Goal: Participate in discussion: Engage in conversation with other users on a specific topic

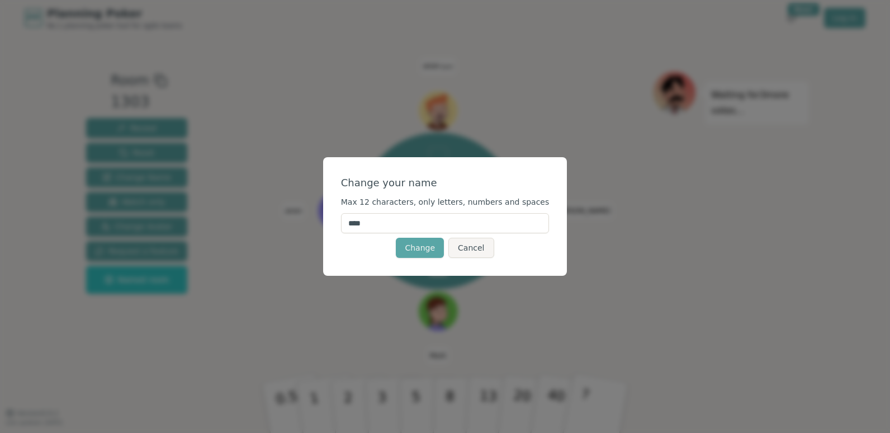
drag, startPoint x: 410, startPoint y: 219, endPoint x: 281, endPoint y: 214, distance: 129.8
click at [282, 215] on div "Change your name Max 12 characters, only letters, numbers and spaces **** Chang…" at bounding box center [445, 216] width 890 height 433
drag, startPoint x: 377, startPoint y: 225, endPoint x: 335, endPoint y: 231, distance: 42.3
click at [335, 231] on div "Change your name Max 12 characters, only letters, numbers and spaces **** Chang…" at bounding box center [445, 216] width 890 height 433
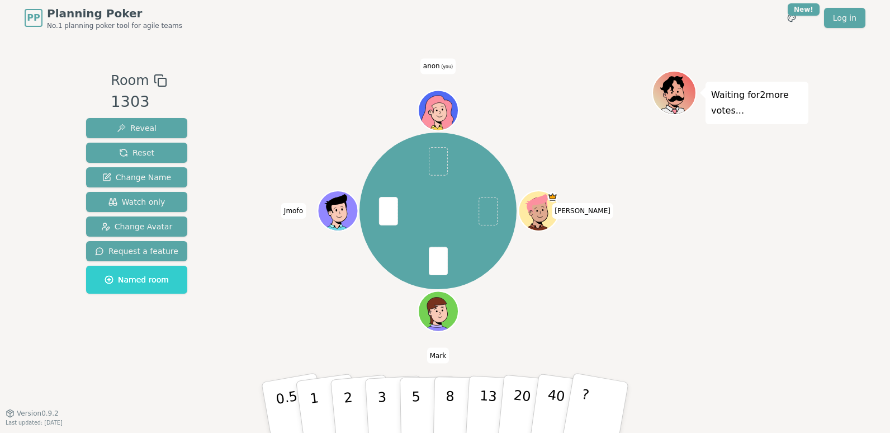
drag, startPoint x: 342, startPoint y: 285, endPoint x: 356, endPoint y: 260, distance: 28.3
click at [343, 285] on div "[PERSON_NAME] [PERSON_NAME] anon (you)" at bounding box center [438, 211] width 428 height 240
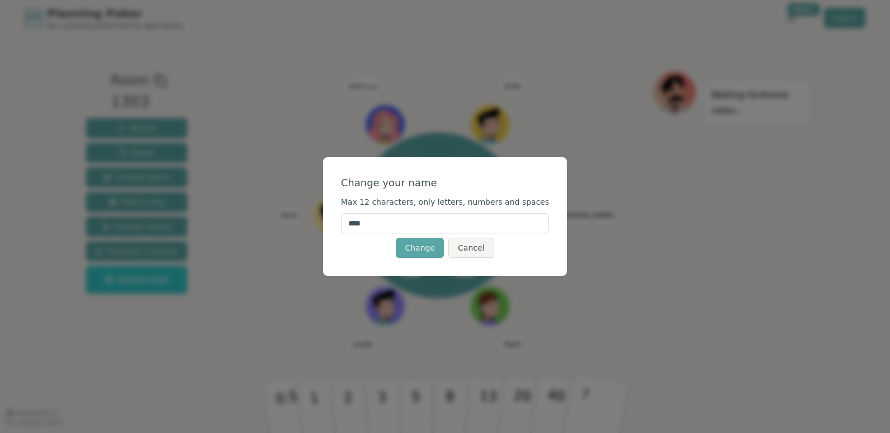
click at [377, 223] on input "****" at bounding box center [445, 223] width 209 height 20
type input "*"
type input "***"
click at [363, 247] on div "Change Cancel" at bounding box center [445, 248] width 209 height 20
click at [423, 252] on button "Change" at bounding box center [420, 248] width 48 height 20
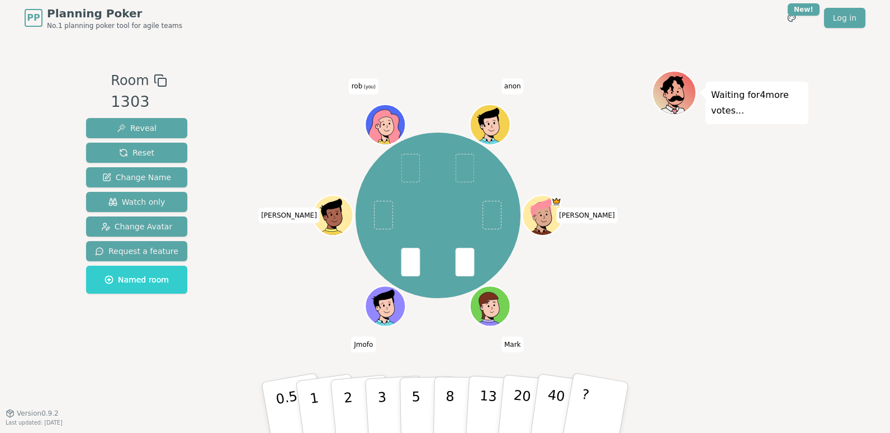
click at [726, 239] on div "Waiting for 4 more votes..." at bounding box center [730, 224] width 157 height 308
click at [608, 280] on div "[PERSON_NAME] [PERSON_NAME] [PERSON_NAME] (you) anon" at bounding box center [438, 215] width 428 height 249
click at [592, 263] on div "[PERSON_NAME] [PERSON_NAME] [PERSON_NAME] (you) anon" at bounding box center [438, 215] width 428 height 249
click at [574, 262] on div "[PERSON_NAME] [PERSON_NAME] [PERSON_NAME] (you) anon" at bounding box center [438, 215] width 428 height 249
click at [289, 302] on div "[PERSON_NAME] [PERSON_NAME] [PERSON_NAME] (you) anon" at bounding box center [438, 215] width 428 height 249
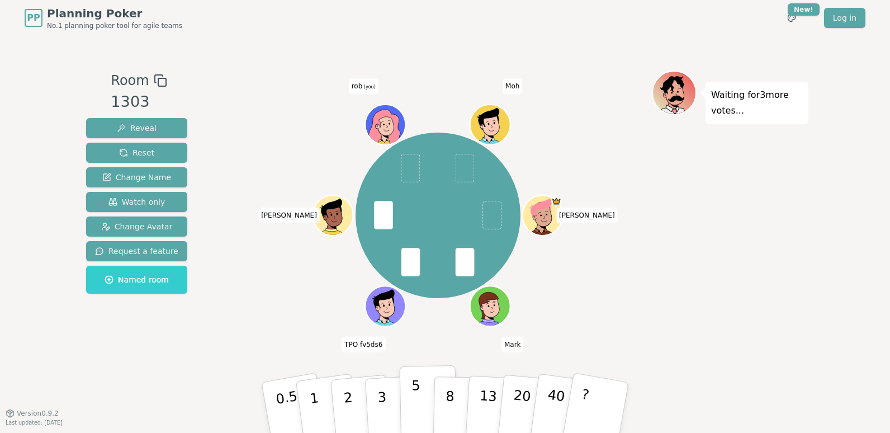
click at [414, 409] on p "5" at bounding box center [417, 407] width 10 height 60
click at [711, 204] on div "Waiting for 2 more votes..." at bounding box center [730, 224] width 157 height 308
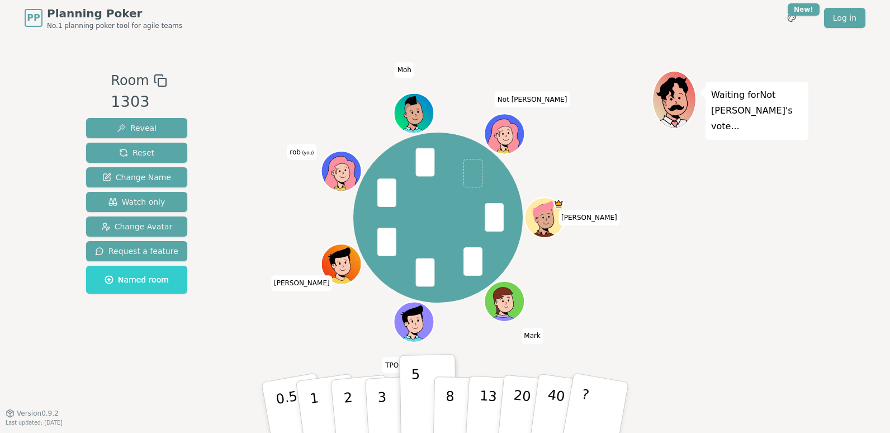
click at [344, 169] on icon at bounding box center [342, 170] width 39 height 4
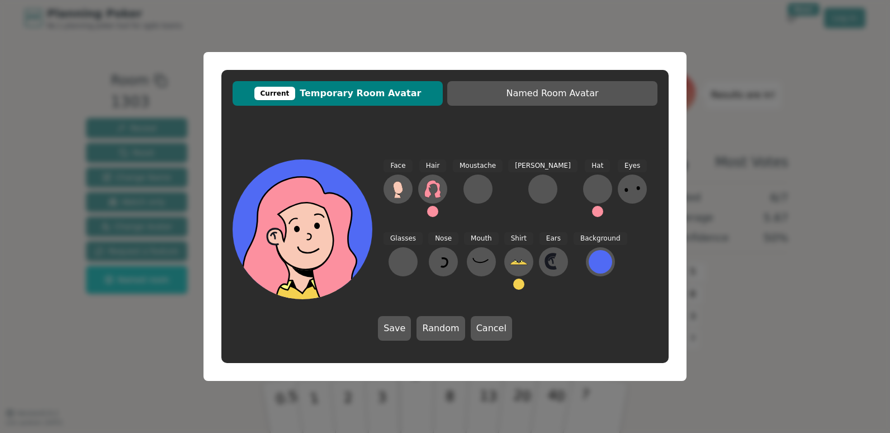
click at [413, 264] on div "Face Hair Moustache [PERSON_NAME] Hat Eyes Glasses Nose Mouth Shirt Ears Backgr…" at bounding box center [521, 229] width 274 height 140
click at [472, 264] on icon at bounding box center [481, 262] width 18 height 18
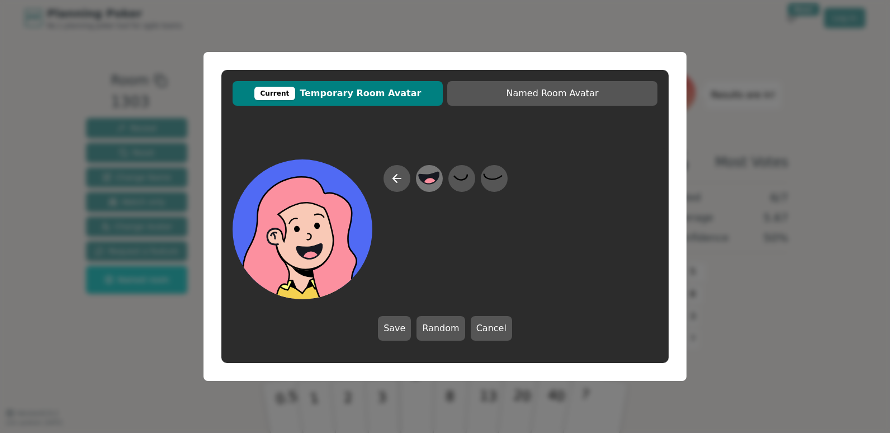
click at [433, 179] on circle at bounding box center [430, 184] width 15 height 15
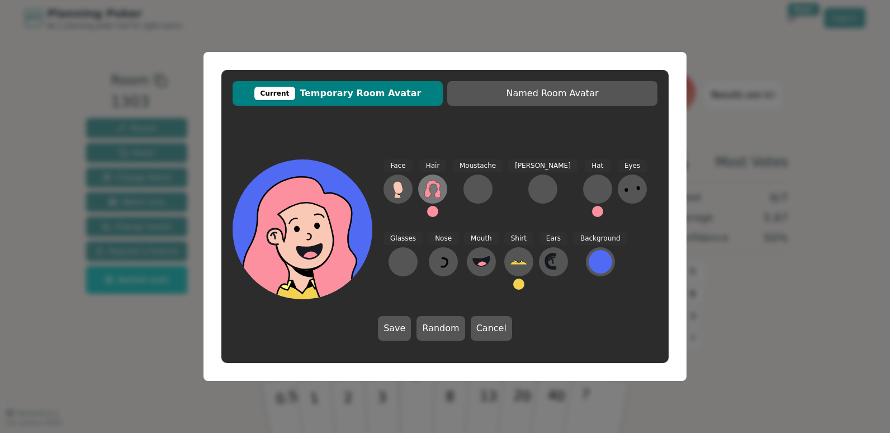
click at [433, 188] on icon at bounding box center [433, 189] width 18 height 18
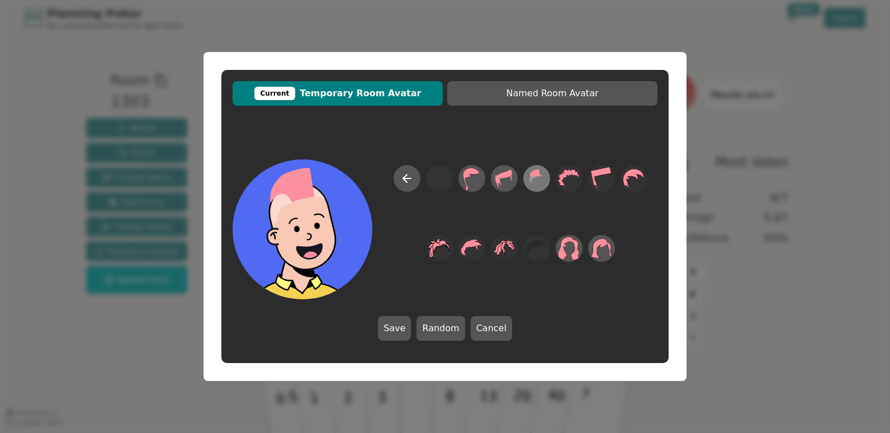
click at [536, 182] on icon at bounding box center [537, 178] width 22 height 25
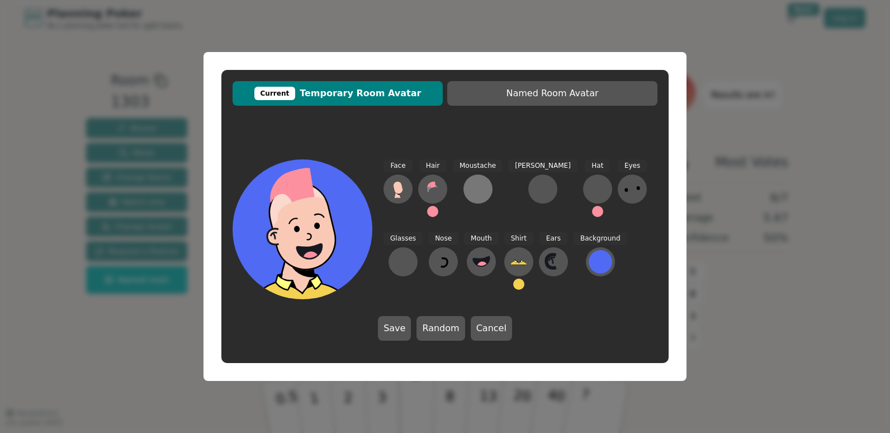
click at [486, 181] on button at bounding box center [478, 188] width 29 height 29
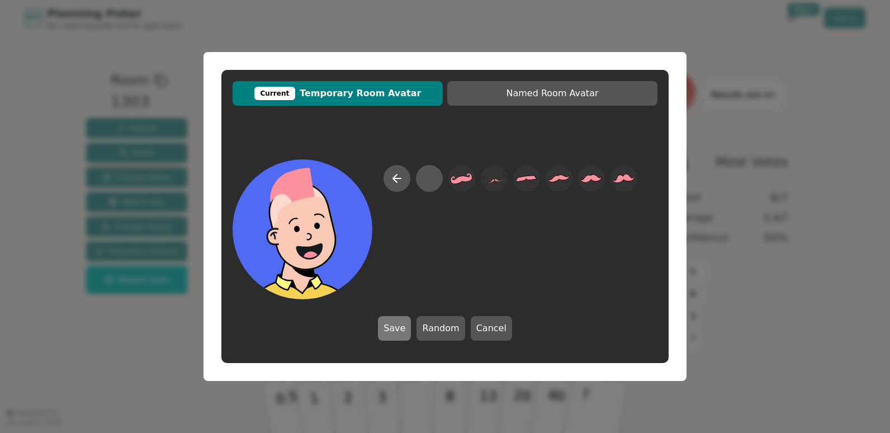
click at [397, 331] on button "Save" at bounding box center [394, 328] width 33 height 25
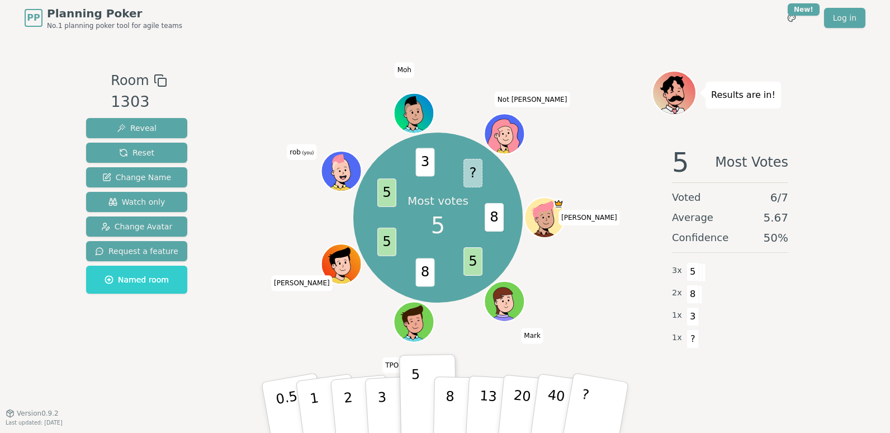
click at [337, 170] on icon at bounding box center [342, 170] width 39 height 4
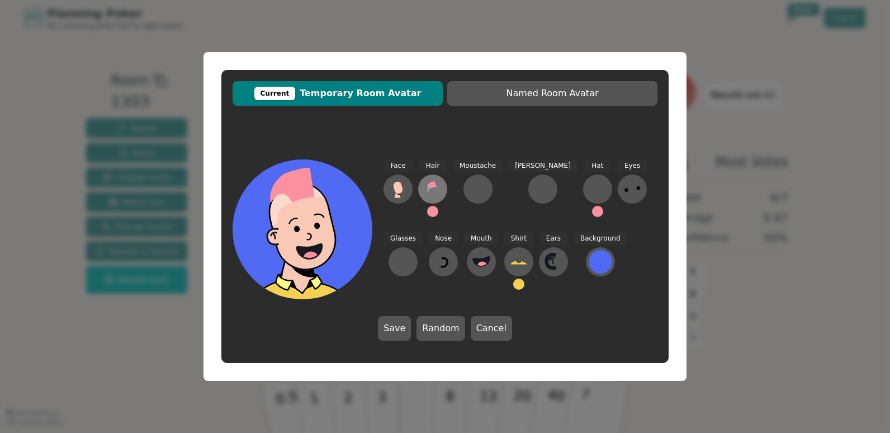
click at [434, 182] on icon at bounding box center [433, 189] width 18 height 18
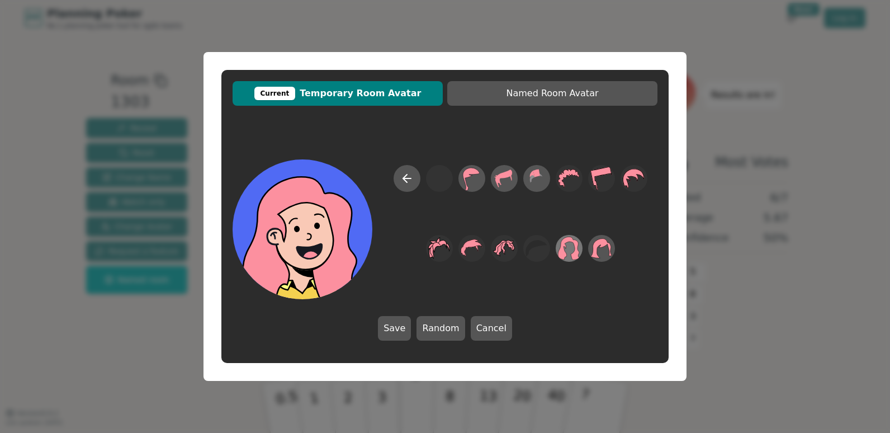
click at [566, 244] on icon at bounding box center [569, 248] width 22 height 25
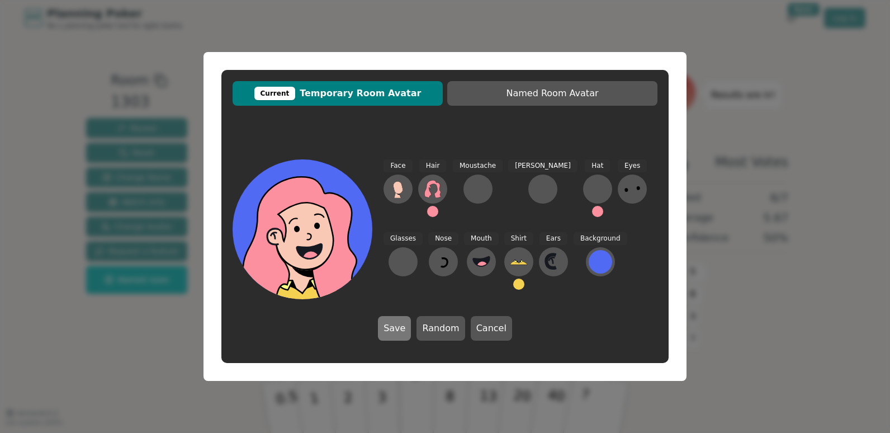
click at [410, 325] on button "Save" at bounding box center [394, 328] width 33 height 25
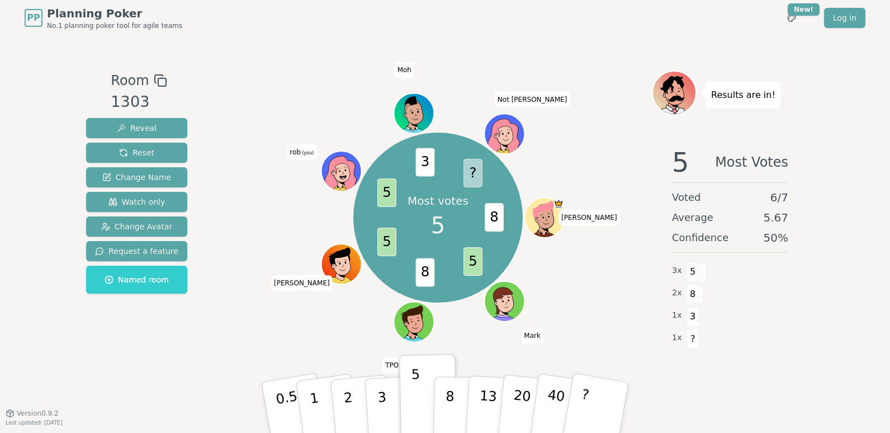
click at [344, 177] on icon at bounding box center [343, 177] width 7 height 4
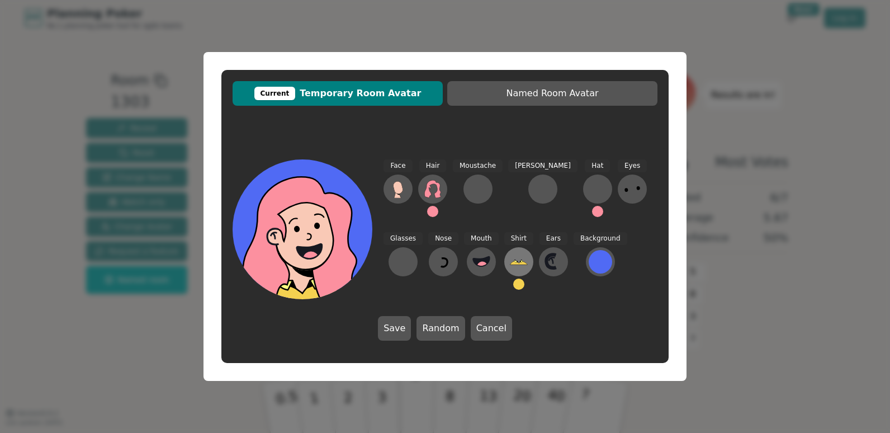
click at [510, 263] on icon at bounding box center [518, 262] width 17 height 3
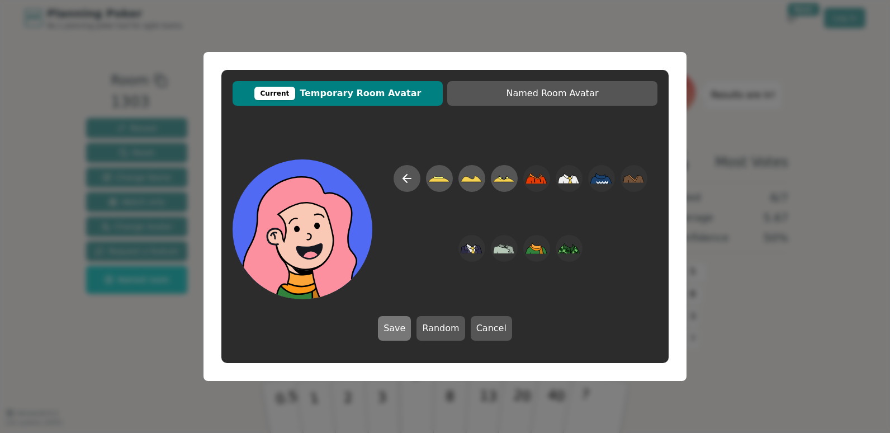
click at [406, 325] on button "Save" at bounding box center [394, 328] width 33 height 25
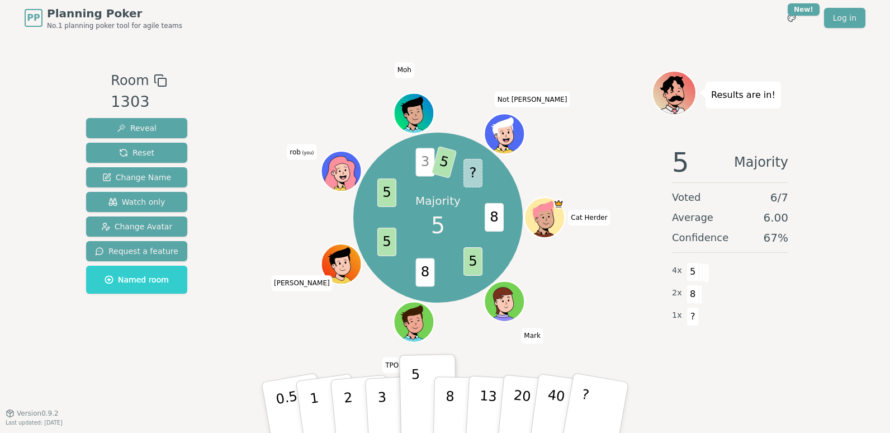
click at [341, 168] on icon at bounding box center [342, 168] width 31 height 4
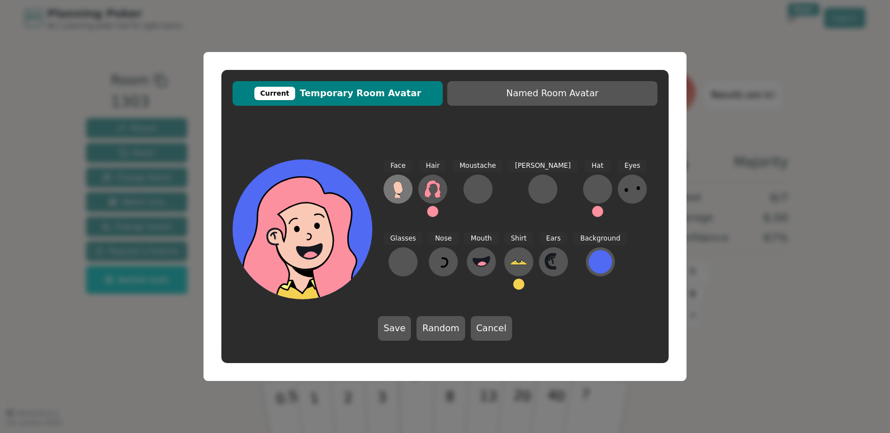
click at [396, 184] on icon at bounding box center [398, 187] width 10 height 12
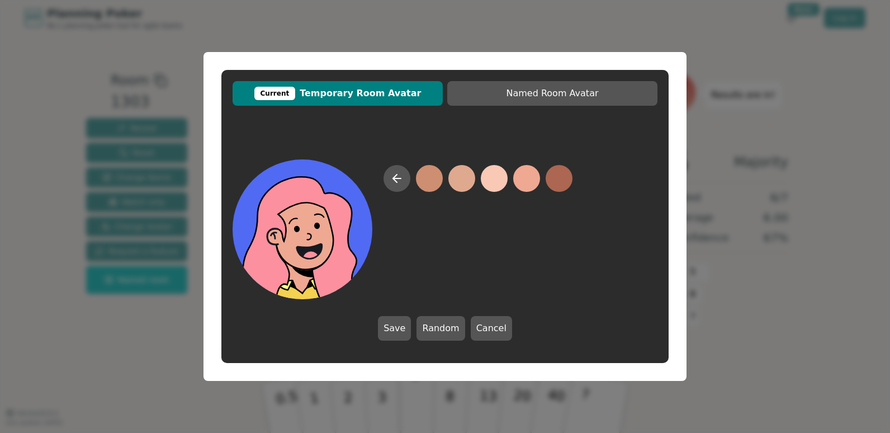
click at [529, 176] on button at bounding box center [526, 178] width 27 height 27
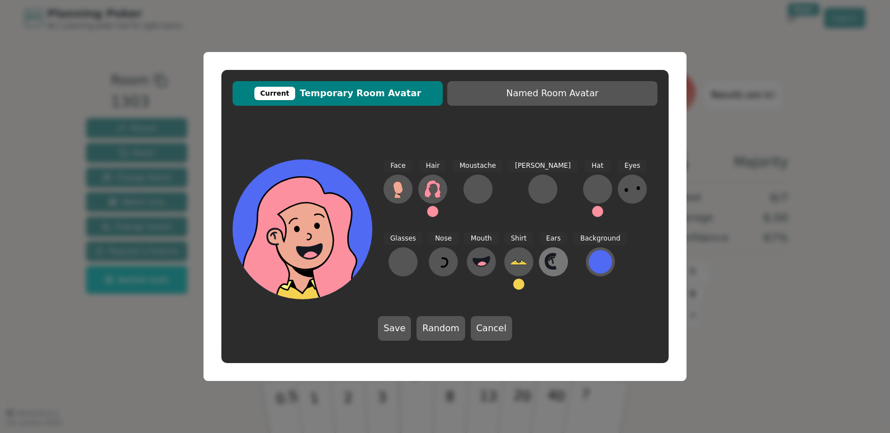
click at [545, 261] on icon at bounding box center [554, 262] width 18 height 18
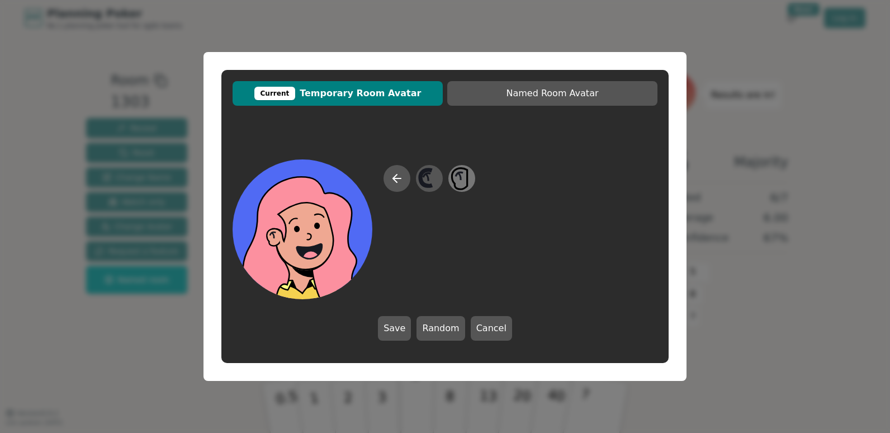
click at [468, 181] on icon at bounding box center [460, 178] width 16 height 21
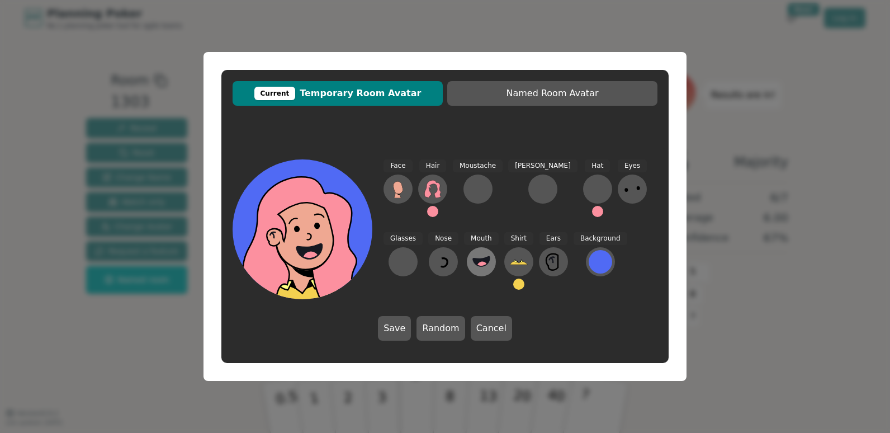
click at [472, 258] on icon at bounding box center [481, 262] width 18 height 18
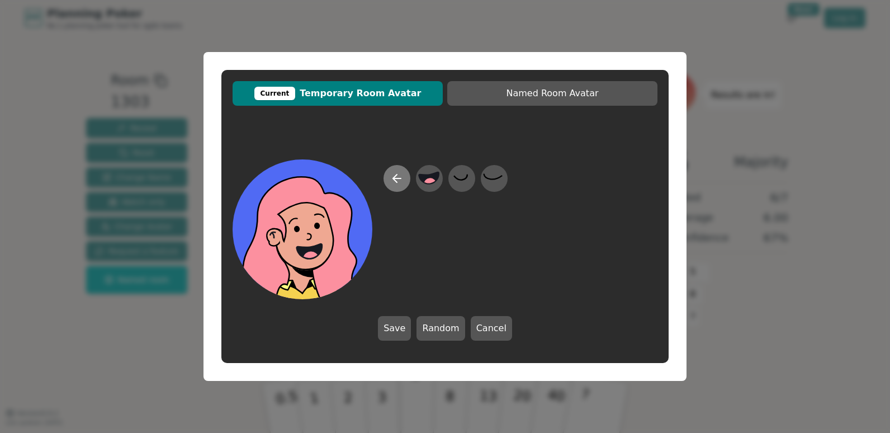
click at [404, 177] on button at bounding box center [397, 178] width 27 height 27
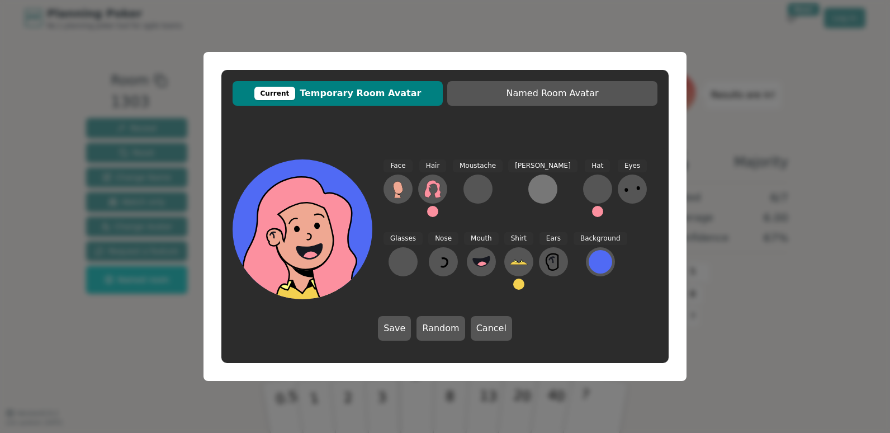
click at [534, 193] on div at bounding box center [543, 189] width 18 height 18
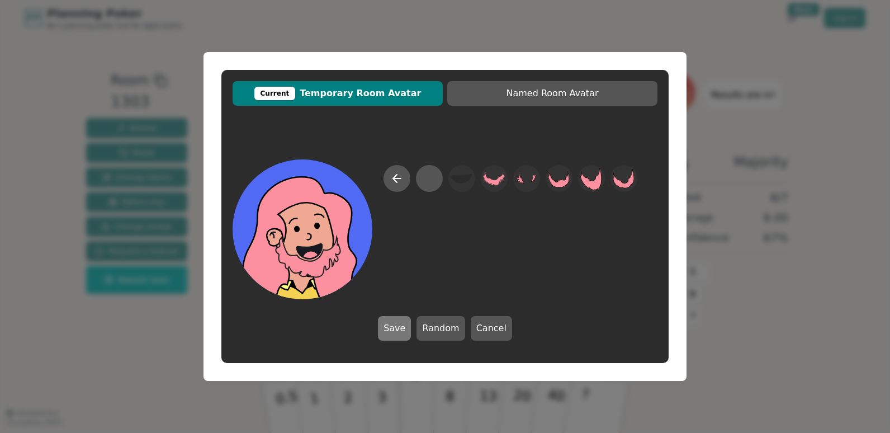
click at [400, 327] on button "Save" at bounding box center [394, 328] width 33 height 25
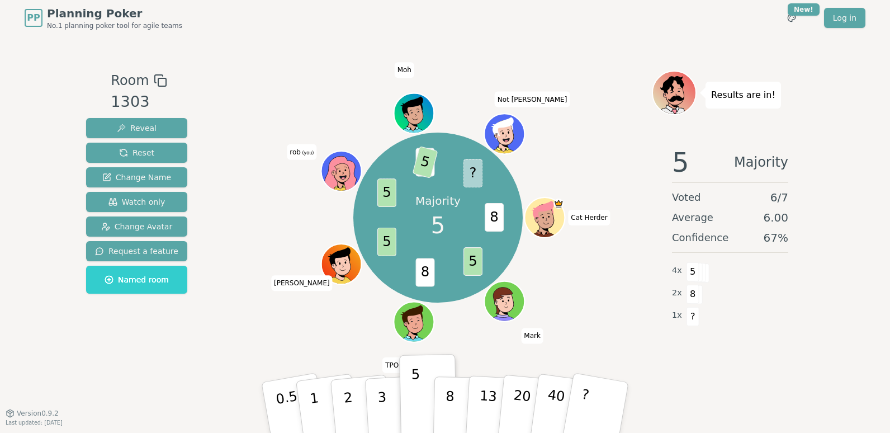
click at [272, 204] on div "Majority 5 8 5 8 5 5 3 5 ? Cat [PERSON_NAME] TPO fv5ds6 [PERSON_NAME] (you) Moh…" at bounding box center [438, 218] width 428 height 254
click at [343, 178] on circle at bounding box center [344, 179] width 5 height 5
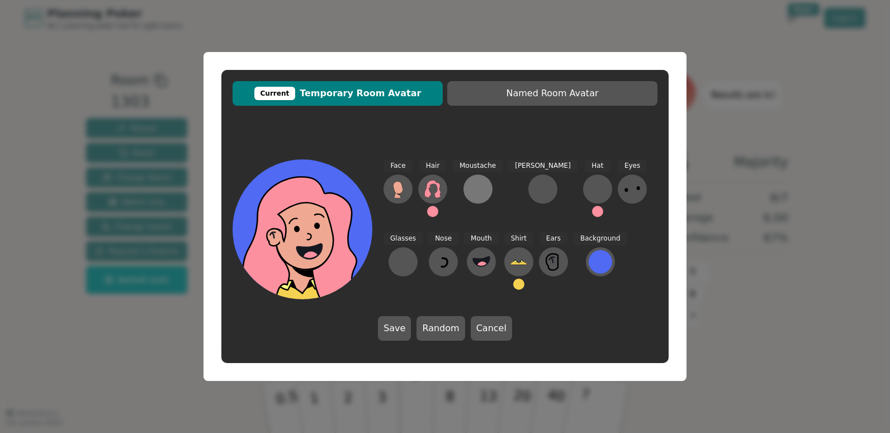
click at [464, 188] on button at bounding box center [478, 188] width 29 height 29
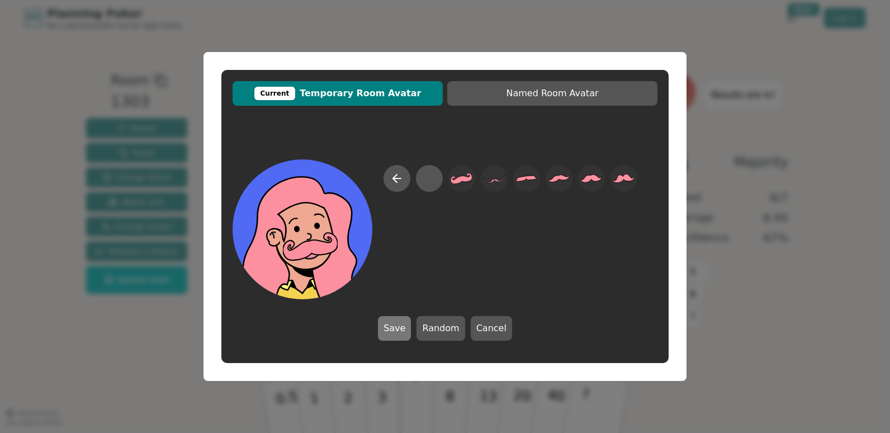
click at [404, 324] on button "Save" at bounding box center [394, 328] width 33 height 25
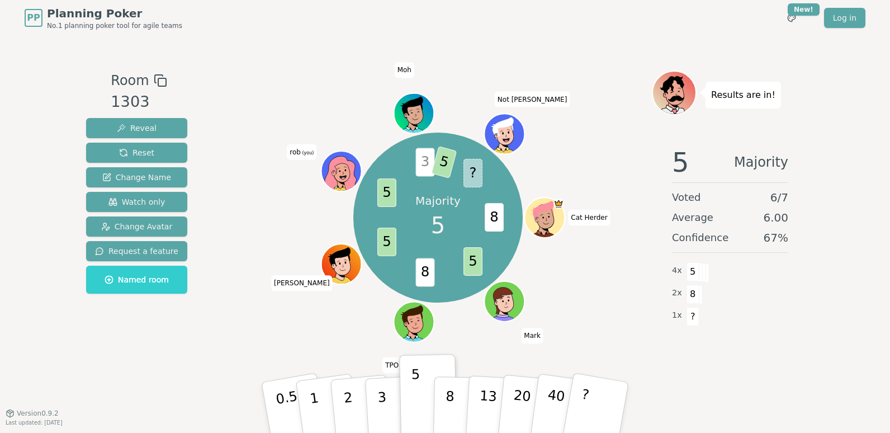
click at [337, 177] on icon at bounding box center [344, 177] width 20 height 7
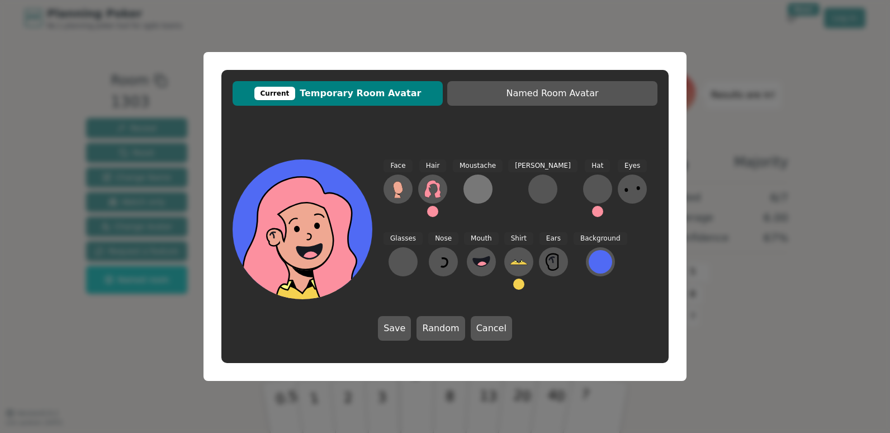
click at [471, 192] on div at bounding box center [478, 189] width 18 height 18
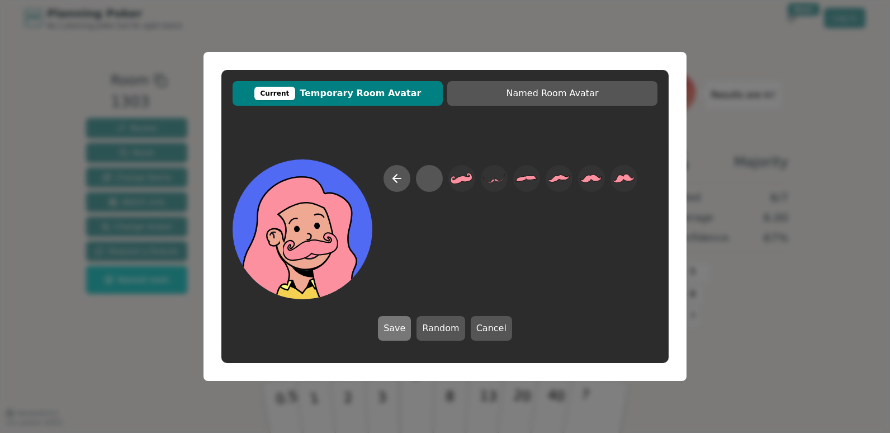
click at [401, 327] on button "Save" at bounding box center [394, 328] width 33 height 25
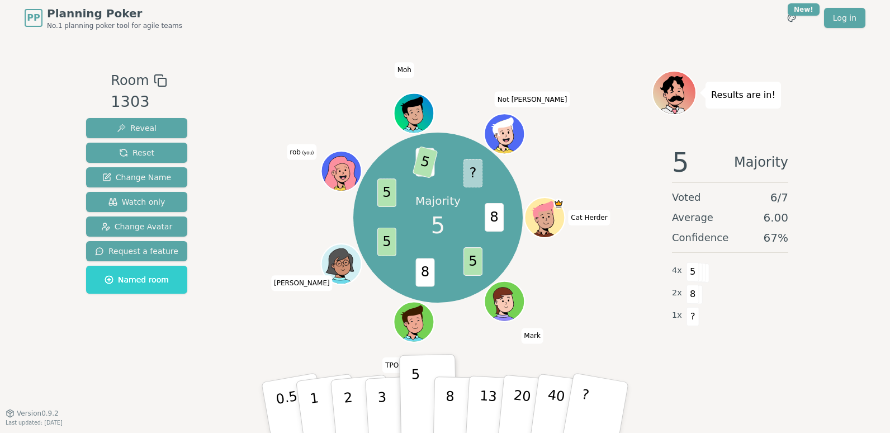
click at [263, 201] on div "Majority 5 8 5 8 5 5 3 5 ? Cat [PERSON_NAME] TPO fv5ds6 [PERSON_NAME] (you) Moh…" at bounding box center [438, 218] width 428 height 254
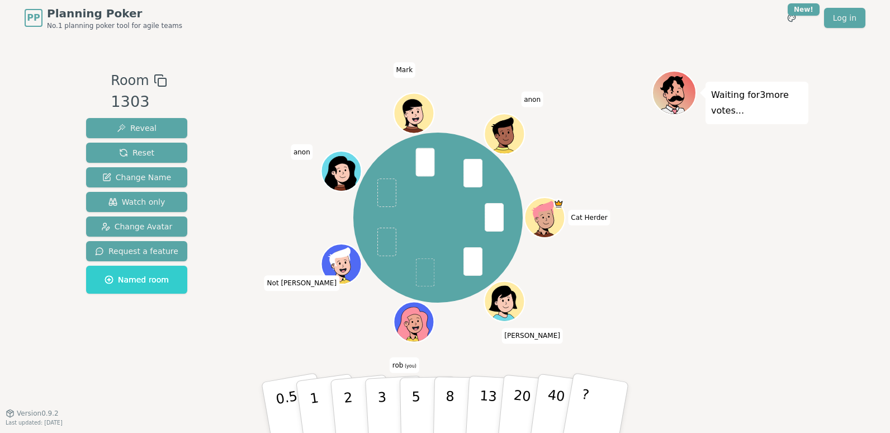
click at [300, 148] on span "anon" at bounding box center [302, 152] width 22 height 16
click at [307, 151] on span "anon" at bounding box center [302, 152] width 22 height 16
drag, startPoint x: 301, startPoint y: 154, endPoint x: 268, endPoint y: 161, distance: 34.3
click at [268, 161] on div "Cat [PERSON_NAME] [PERSON_NAME] (you) Not [PERSON_NAME] anon [PERSON_NAME]" at bounding box center [438, 218] width 428 height 254
click at [146, 174] on span "Change Name" at bounding box center [136, 177] width 69 height 11
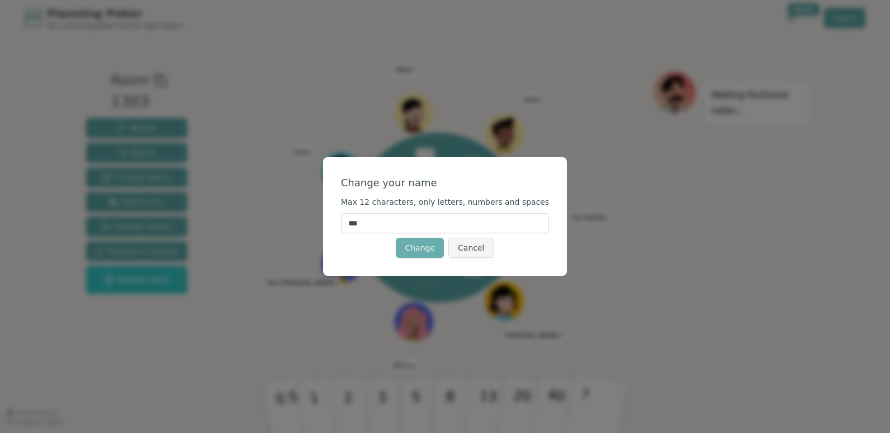
click at [418, 245] on button "Change" at bounding box center [420, 248] width 48 height 20
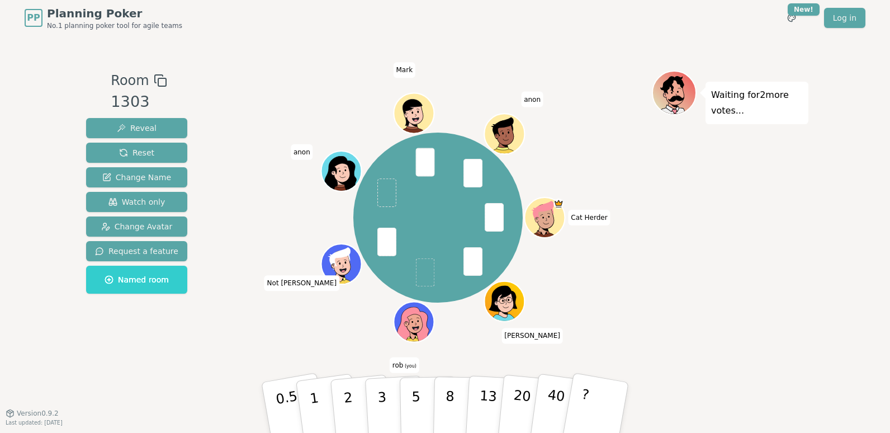
click at [786, 248] on div "Waiting for 2 more votes..." at bounding box center [730, 224] width 157 height 308
click at [382, 406] on p "3" at bounding box center [383, 408] width 12 height 61
click at [727, 269] on div "Waiting for [PERSON_NAME] 's vote..." at bounding box center [730, 224] width 157 height 308
click at [268, 207] on div "Cat [PERSON_NAME] [PERSON_NAME] (you) Not [PERSON_NAME] anon [PERSON_NAME]" at bounding box center [438, 218] width 428 height 254
click at [258, 335] on div "Cat [PERSON_NAME] [PERSON_NAME] (you) Not [PERSON_NAME] anon [PERSON_NAME]" at bounding box center [438, 218] width 428 height 254
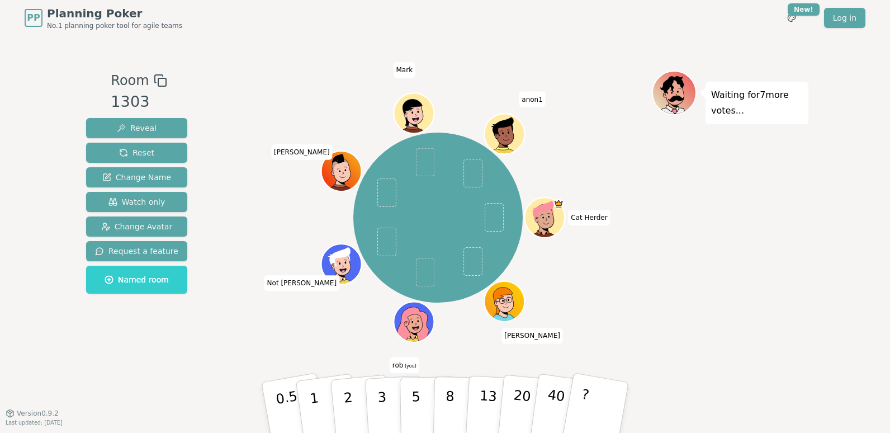
click at [258, 277] on div "Cat [PERSON_NAME] [PERSON_NAME] (you) Not [PERSON_NAME] Mark anon1" at bounding box center [438, 218] width 428 height 254
click at [771, 206] on div "Waiting for 7 more votes..." at bounding box center [730, 224] width 157 height 308
click at [720, 242] on div "Waiting for 7 more votes..." at bounding box center [730, 224] width 157 height 308
click at [604, 409] on button "?" at bounding box center [596, 407] width 70 height 92
